Goal: Transaction & Acquisition: Purchase product/service

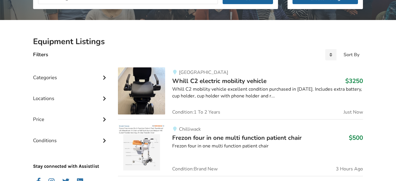
scroll to position [155, 0]
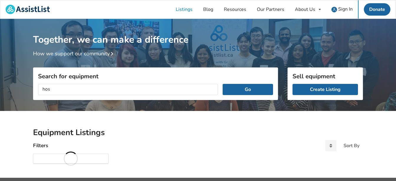
scroll to position [13, 0]
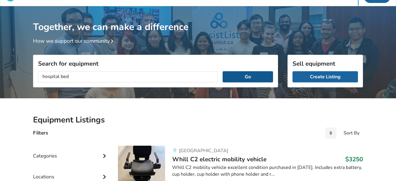
type input "hospital bed"
click at [258, 75] on button "Go" at bounding box center [248, 76] width 50 height 11
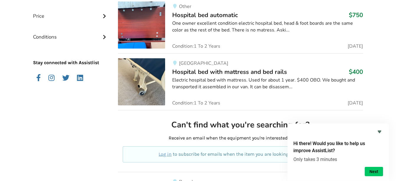
scroll to position [213, 0]
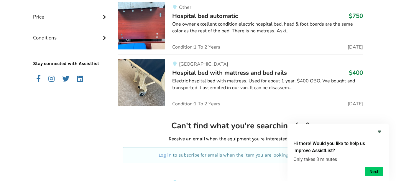
click at [236, 71] on span "Hospital bed with mattress and bed rails" at bounding box center [229, 73] width 115 height 8
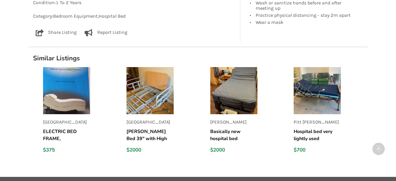
scroll to position [452, 0]
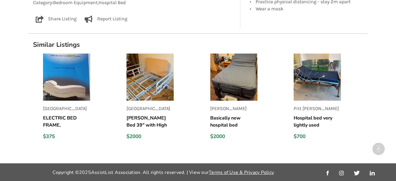
click at [325, 123] on h5 "Hospital bed very lightly used" at bounding box center [317, 122] width 47 height 14
click at [306, 117] on h5 "Hospital bed very lightly used" at bounding box center [317, 122] width 47 height 14
